Goal: Navigation & Orientation: Find specific page/section

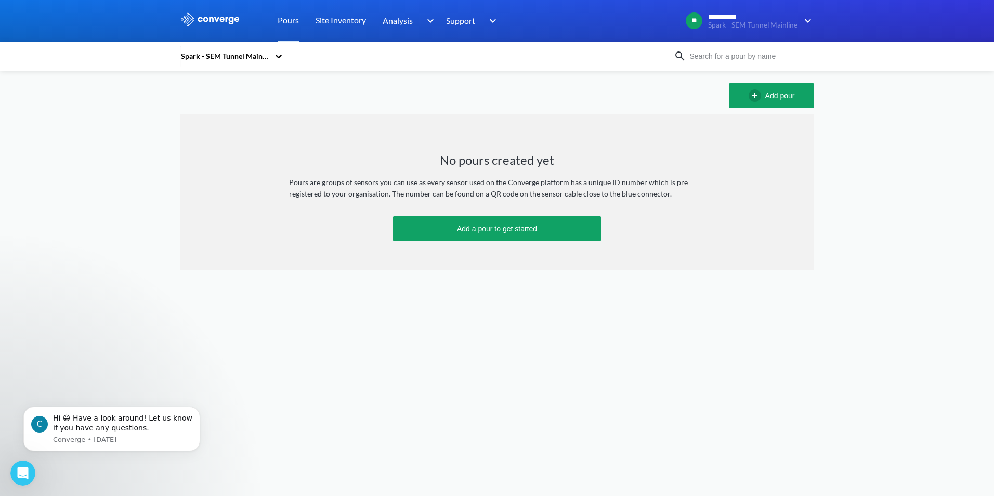
click at [251, 46] on div "Spark - SEM Tunnel Mainline" at bounding box center [227, 56] width 94 height 24
click at [360, 412] on body "Sorry, this feature is not available in the demo OK MENU Spark - SEM Tunnel Mai…" at bounding box center [497, 248] width 994 height 496
click at [241, 59] on div "Spark - SEM Tunnel Mainline" at bounding box center [224, 55] width 89 height 11
click at [339, 21] on link "Site Inventory" at bounding box center [340, 21] width 50 height 42
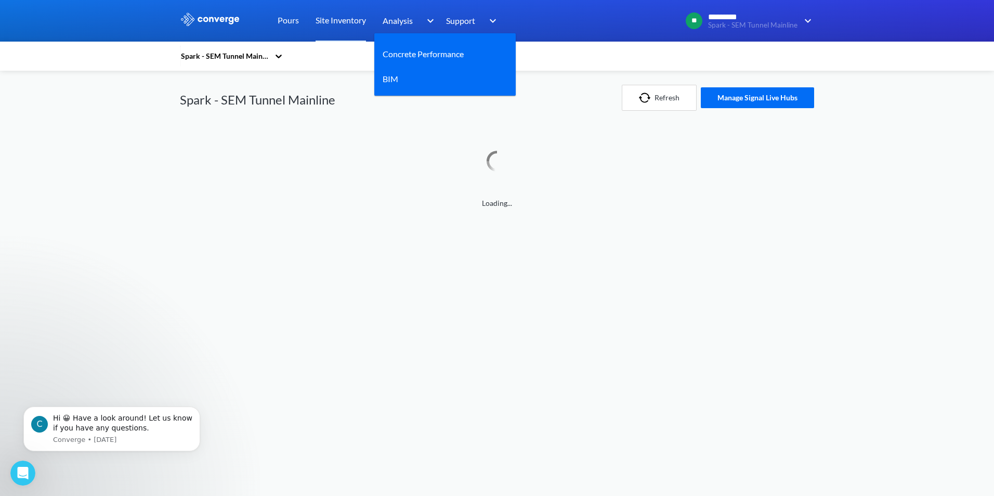
click at [399, 24] on span "Analysis" at bounding box center [398, 20] width 30 height 13
click at [411, 59] on link "Concrete Performance" at bounding box center [423, 53] width 81 height 13
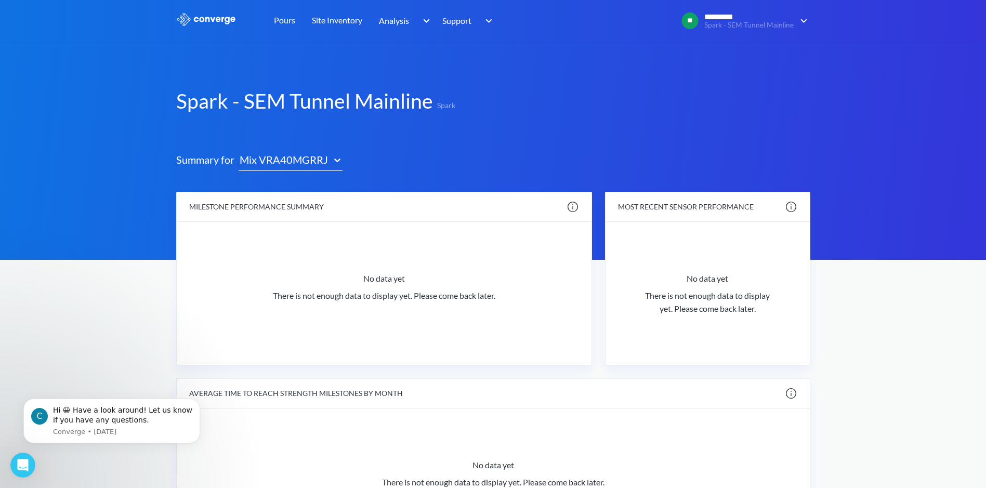
click at [314, 166] on div "Mix VRA40MGRRJ" at bounding box center [283, 160] width 89 height 16
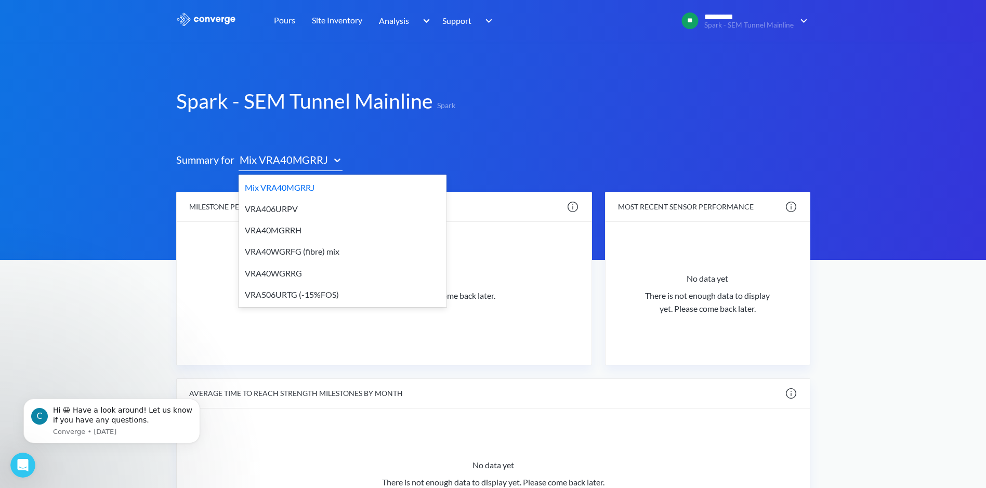
click at [290, 242] on div "VRA40WGRFG (fibre) mix" at bounding box center [343, 251] width 208 height 21
click at [310, 167] on div "VRA40WGRFG (fibre) mix" at bounding box center [283, 160] width 89 height 16
click at [299, 227] on div "VRA40MGRRH" at bounding box center [343, 229] width 208 height 21
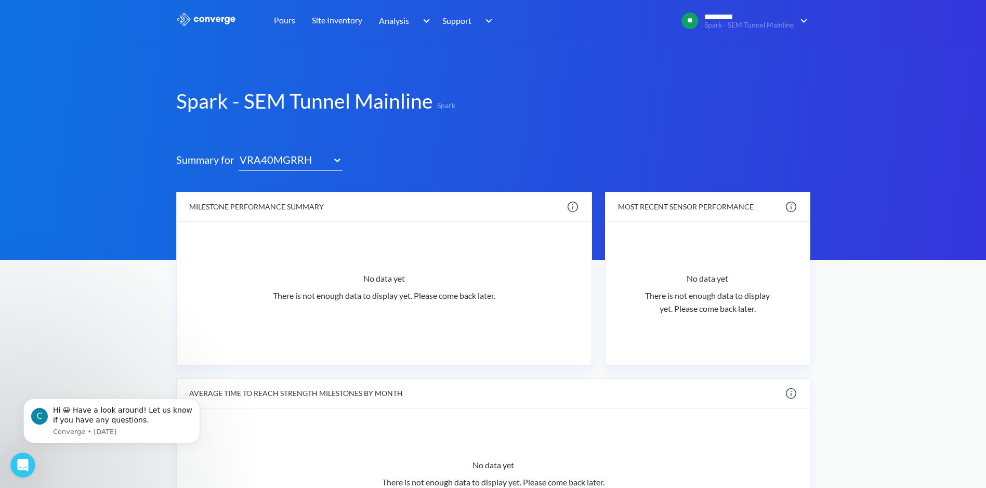
click at [334, 164] on icon at bounding box center [337, 160] width 10 height 10
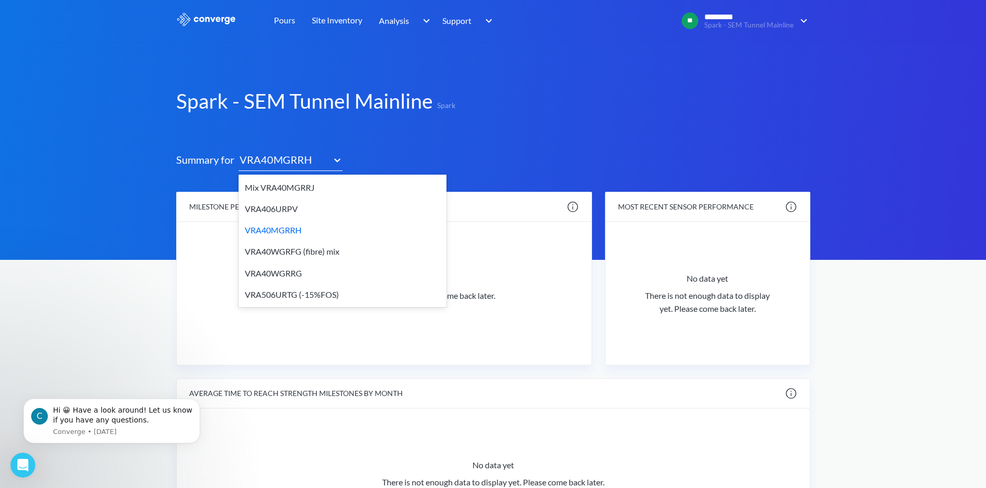
click at [300, 294] on div "VRA506URTG (-15%FOS)" at bounding box center [343, 294] width 208 height 21
click at [303, 166] on div "VRA506URTG (-15%FOS)" at bounding box center [283, 160] width 89 height 16
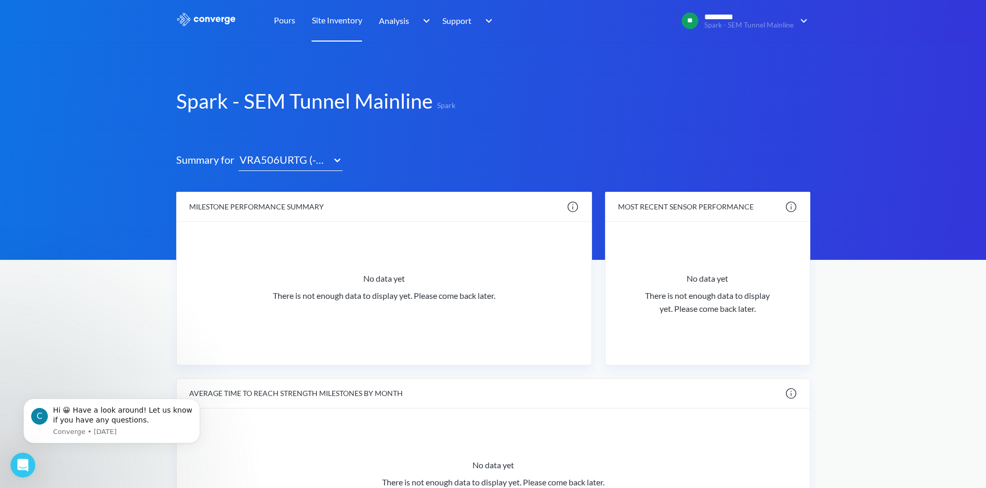
click at [344, 22] on link "Site Inventory" at bounding box center [337, 21] width 50 height 42
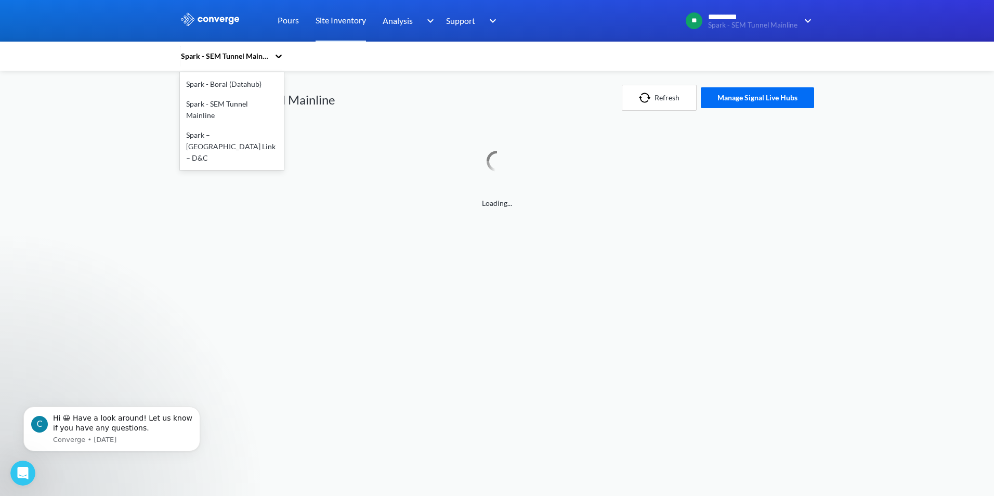
click at [267, 57] on div "Spark - SEM Tunnel Mainline" at bounding box center [224, 55] width 89 height 11
click at [236, 126] on div "Spark – [GEOGRAPHIC_DATA] Link – D&C" at bounding box center [232, 146] width 104 height 43
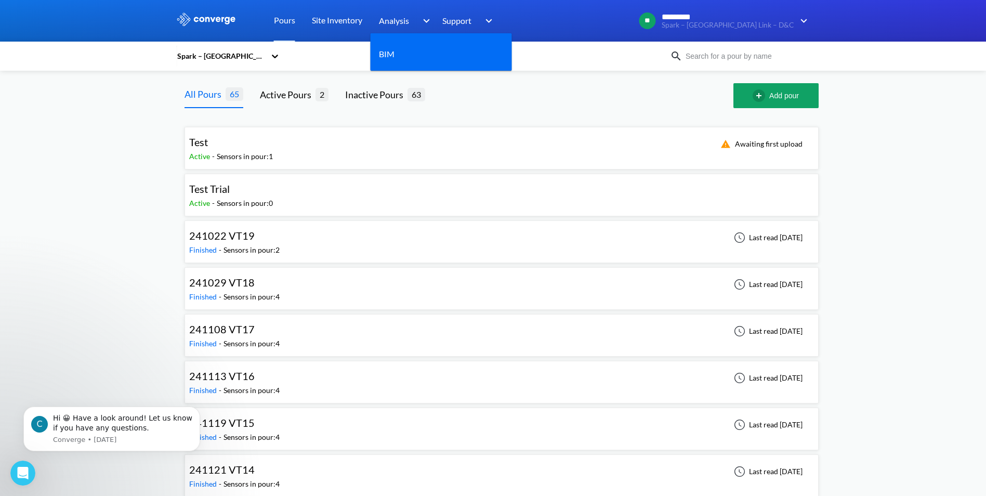
click at [406, 23] on span "Analysis" at bounding box center [394, 20] width 30 height 13
click at [396, 18] on span "Analysis" at bounding box center [394, 20] width 30 height 13
click at [397, 53] on div "BIM" at bounding box center [391, 53] width 24 height 13
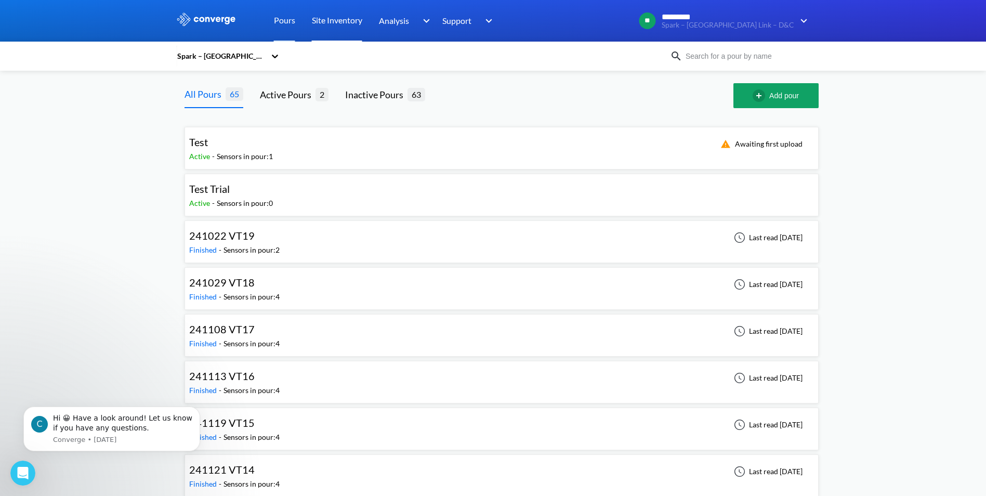
click at [344, 25] on link "Site Inventory" at bounding box center [337, 21] width 50 height 42
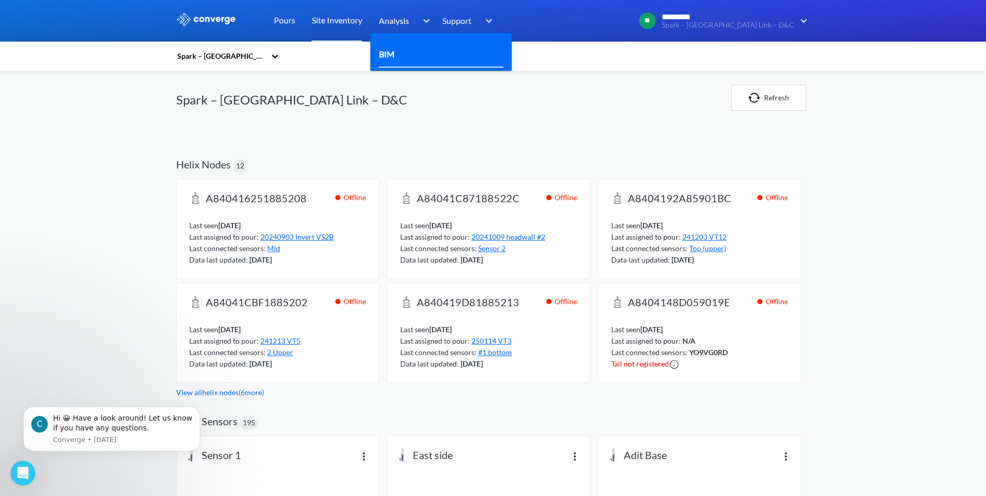
click at [394, 51] on link "BIM" at bounding box center [387, 53] width 16 height 13
